Goal: Information Seeking & Learning: Learn about a topic

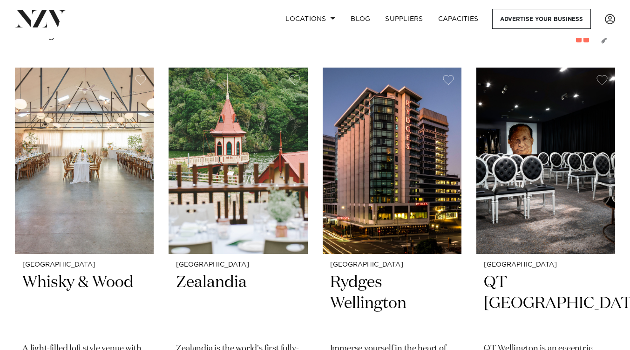
scroll to position [183, 0]
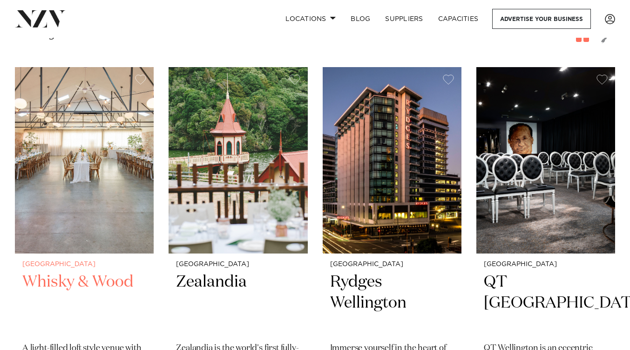
click at [64, 157] on img at bounding box center [84, 160] width 139 height 186
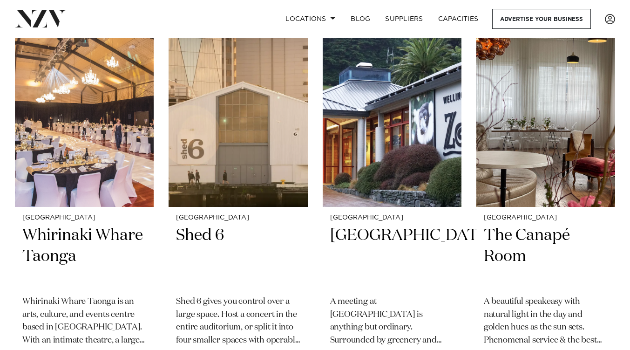
scroll to position [1393, 0]
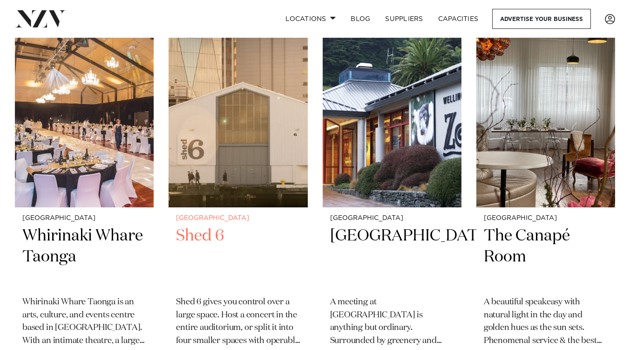
click at [237, 121] on img at bounding box center [238, 114] width 139 height 186
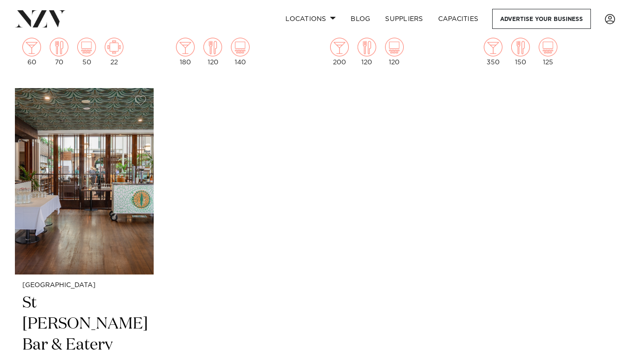
scroll to position [2491, 0]
drag, startPoint x: 366, startPoint y: 157, endPoint x: 257, endPoint y: 156, distance: 109.0
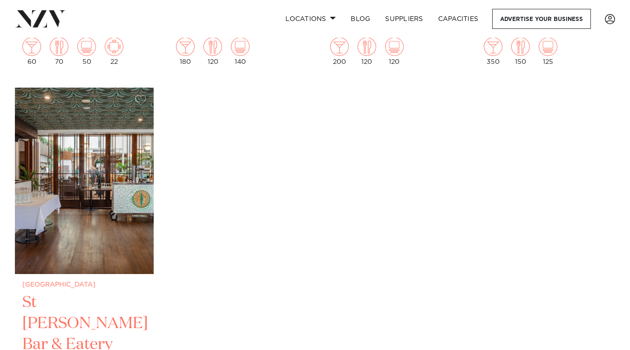
click at [104, 185] on img at bounding box center [84, 181] width 139 height 186
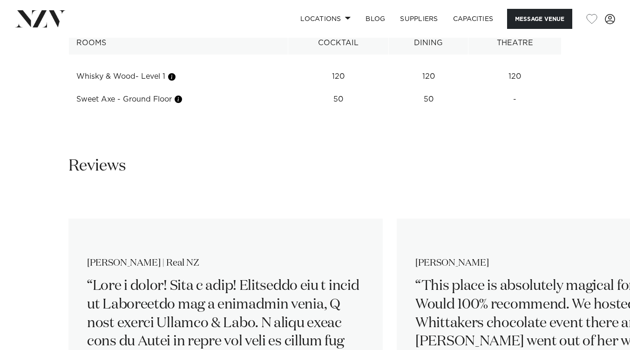
scroll to position [1163, 0]
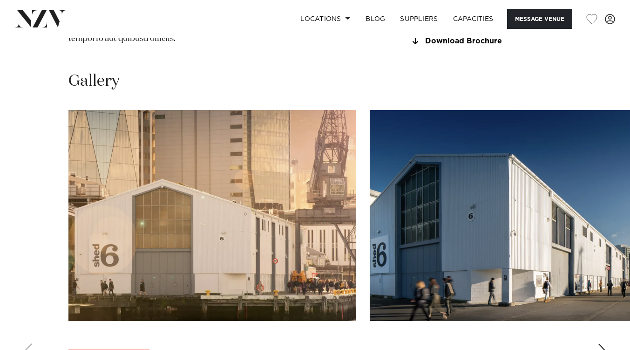
scroll to position [984, 0]
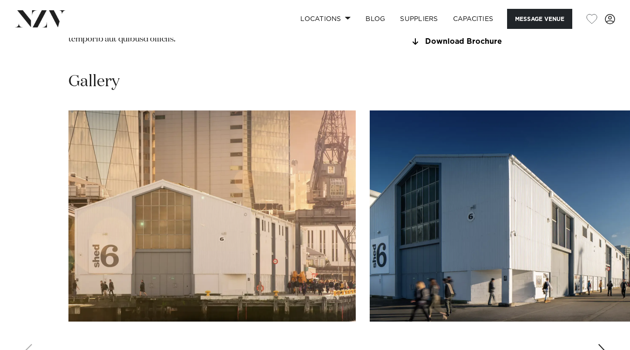
click at [551, 240] on img "2 / 10" at bounding box center [513, 215] width 287 height 211
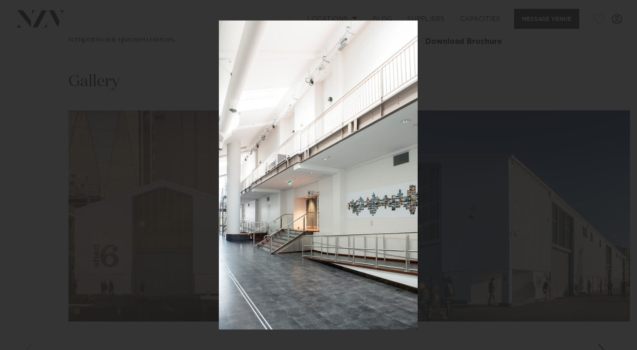
drag, startPoint x: 547, startPoint y: 240, endPoint x: 520, endPoint y: 224, distance: 31.3
drag, startPoint x: 520, startPoint y: 224, endPoint x: 259, endPoint y: 274, distance: 265.6
click at [259, 274] on img at bounding box center [318, 174] width 199 height 309
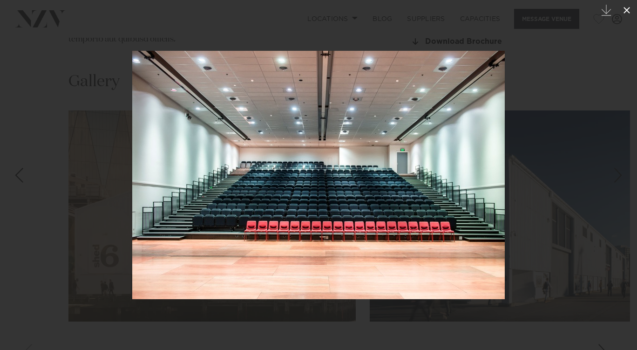
click at [626, 7] on icon at bounding box center [626, 10] width 11 height 11
